Goal: Entertainment & Leisure: Consume media (video, audio)

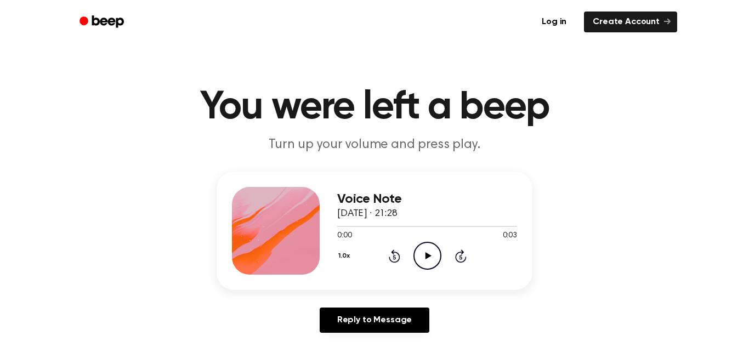
click at [428, 256] on icon at bounding box center [428, 255] width 6 height 7
click at [432, 256] on icon "Play Audio" at bounding box center [428, 256] width 28 height 28
click at [541, 236] on div "Voice Note 2023年9月11日 · 21:33 0:00 0:03 Your browser does not support the [obje…" at bounding box center [374, 257] width 723 height 170
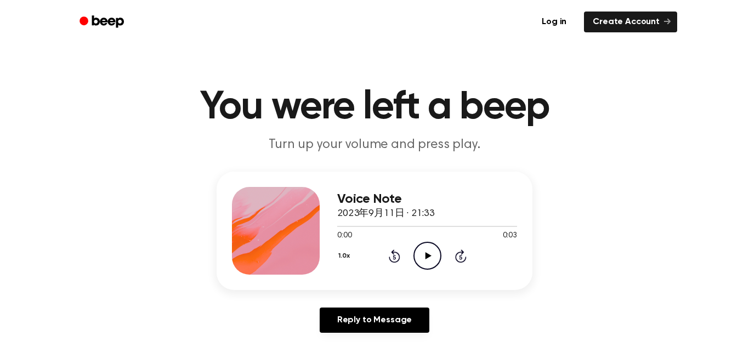
click at [428, 255] on icon at bounding box center [428, 255] width 6 height 7
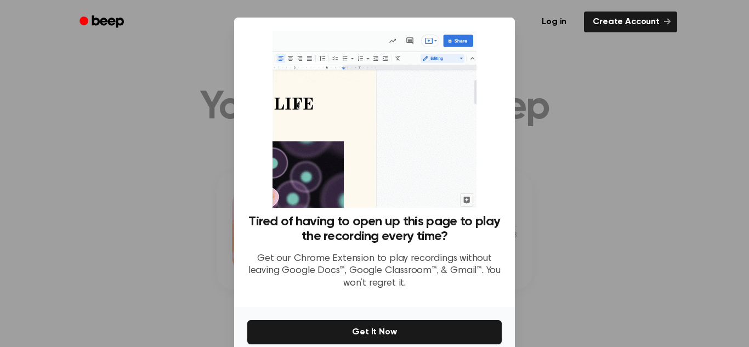
scroll to position [52, 0]
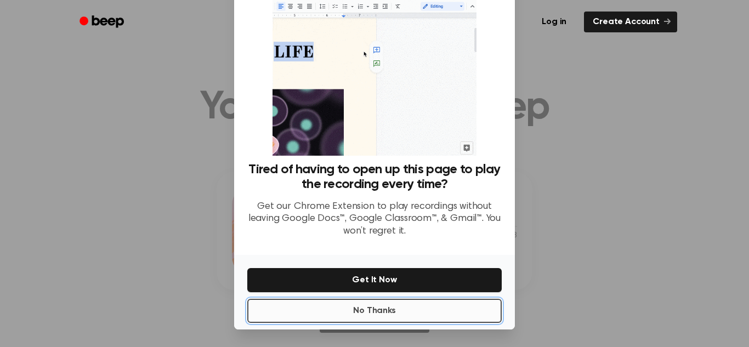
click at [457, 313] on button "No Thanks" at bounding box center [374, 311] width 254 height 24
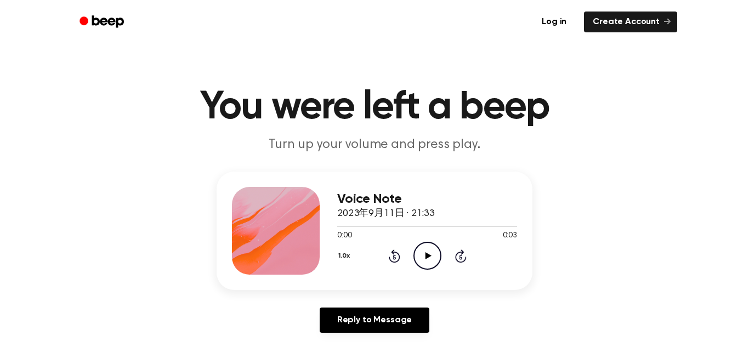
click at [429, 260] on icon "Play Audio" at bounding box center [428, 256] width 28 height 28
click at [426, 256] on icon at bounding box center [428, 255] width 6 height 7
click at [428, 256] on icon at bounding box center [428, 255] width 6 height 7
click at [427, 242] on circle at bounding box center [427, 255] width 27 height 27
click at [422, 256] on icon "Pause Audio" at bounding box center [428, 256] width 28 height 28
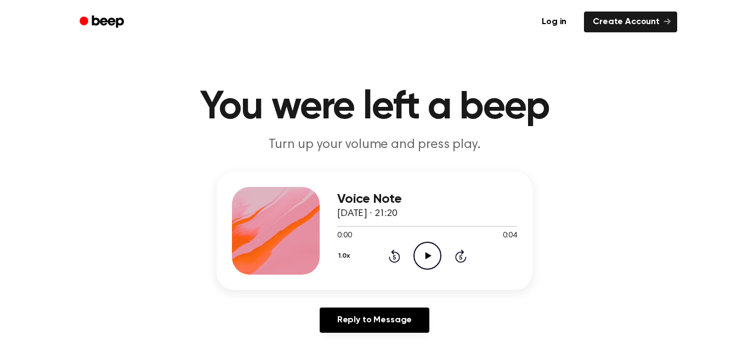
click at [430, 258] on icon "Play Audio" at bounding box center [428, 256] width 28 height 28
click at [428, 245] on icon "Play Audio" at bounding box center [428, 256] width 28 height 28
click at [423, 244] on icon "Play Audio" at bounding box center [428, 256] width 28 height 28
click at [427, 259] on icon "Play Audio" at bounding box center [428, 256] width 28 height 28
click at [407, 246] on div "1.0x Rewind 5 seconds Play Audio Skip 5 seconds" at bounding box center [427, 256] width 180 height 28
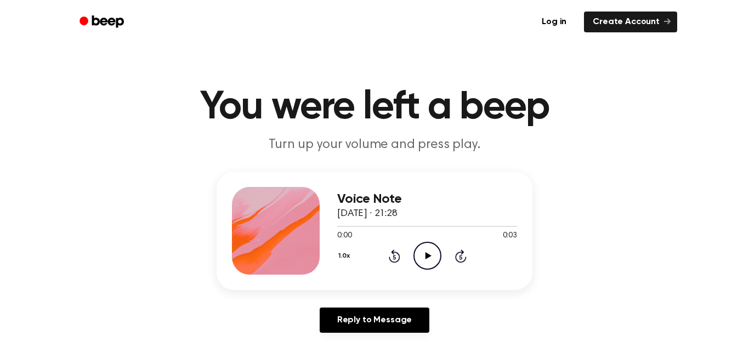
click at [425, 257] on icon "Play Audio" at bounding box center [428, 256] width 28 height 28
